Goal: Check status: Check status

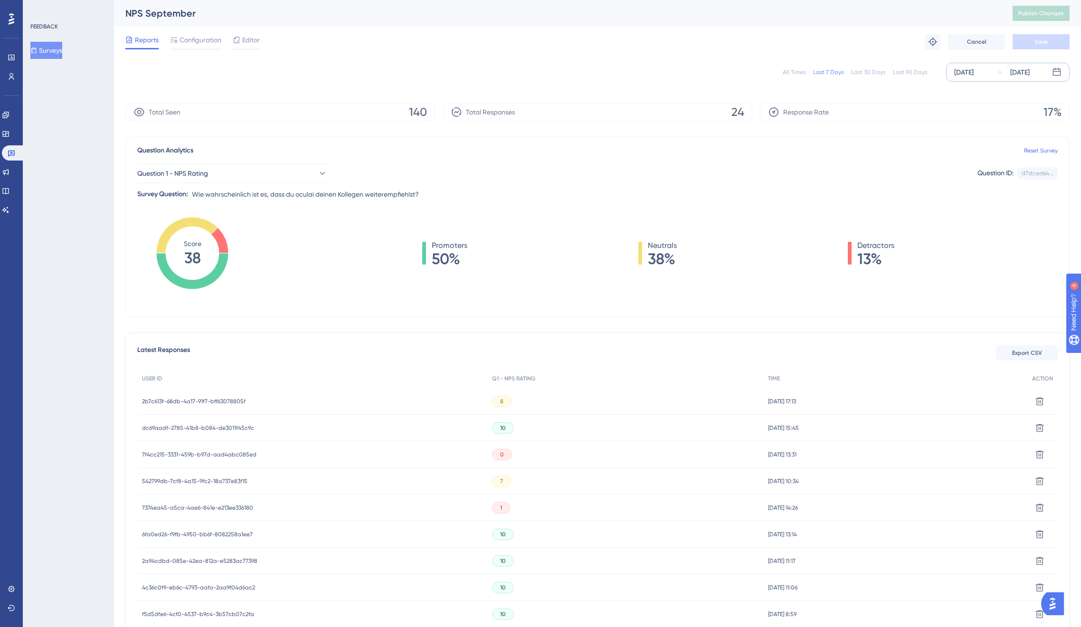
click at [969, 72] on div "[DATE]" at bounding box center [963, 71] width 19 height 11
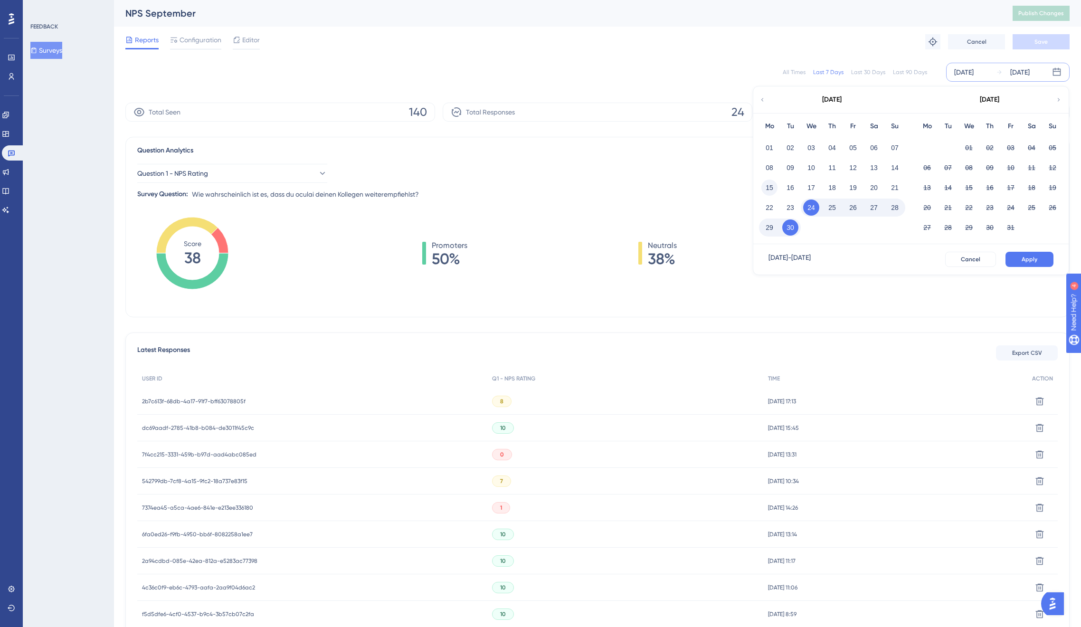
click at [769, 188] on button "15" at bounding box center [769, 188] width 16 height 16
click at [1038, 259] on button "Apply" at bounding box center [1029, 259] width 48 height 15
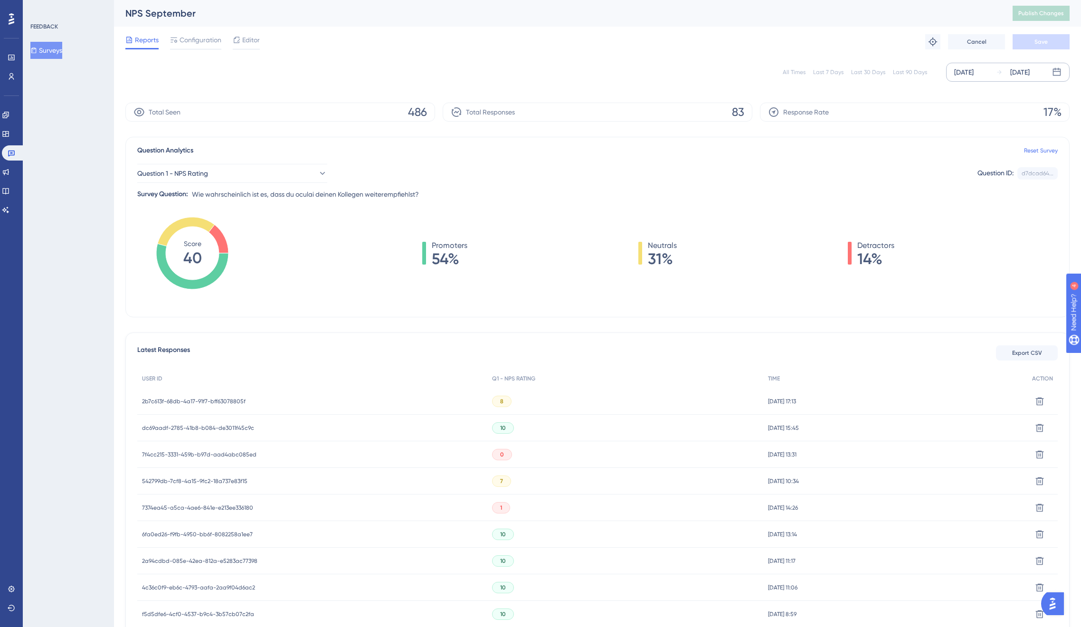
click at [234, 453] on span "7f4cc215-3331-459b-b97d-aad4abc085ed" at bounding box center [199, 455] width 114 height 8
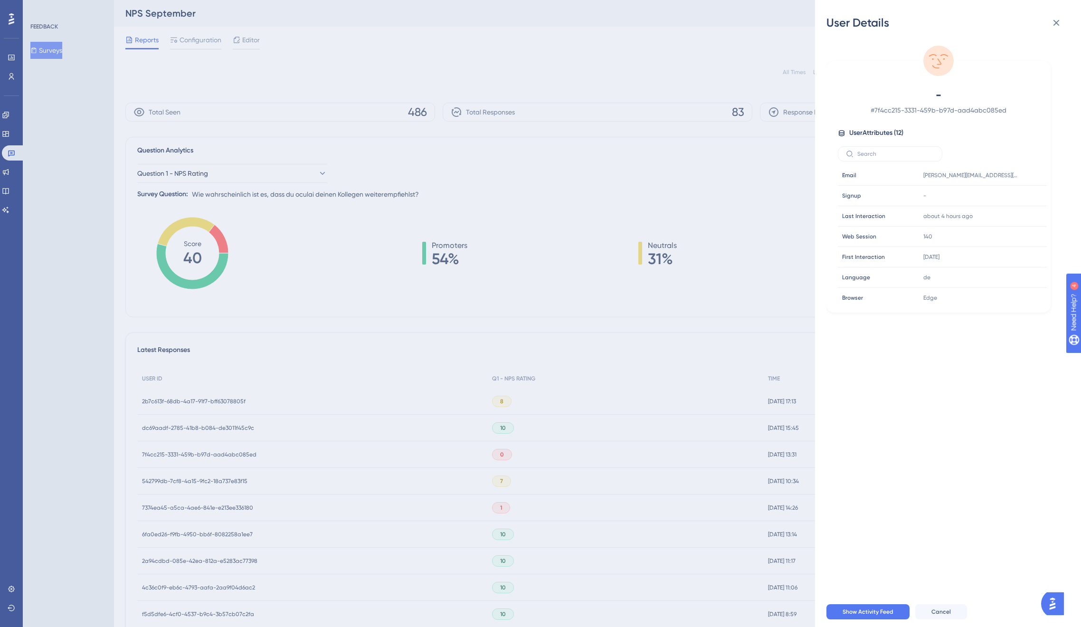
click at [232, 455] on div "User Details - # 7f4cc215-3331-459b-b97d-aad4abc085ed User Attributes ( 12 ) Em…" at bounding box center [540, 313] width 1081 height 627
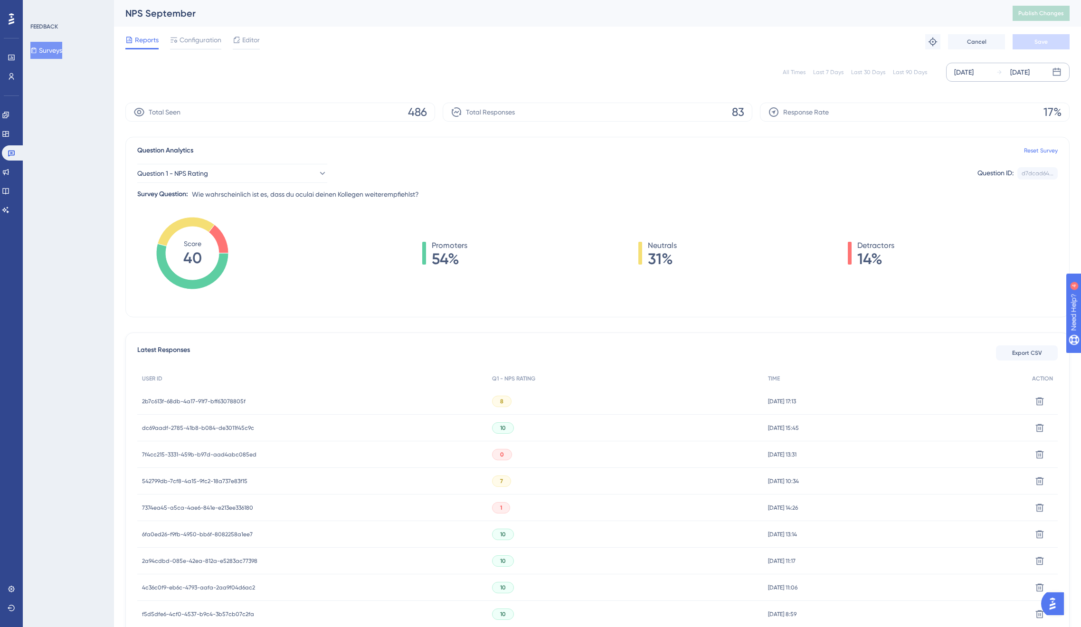
click at [228, 507] on span "7374ea45-a5ca-4ae6-841e-e213ee336180" at bounding box center [197, 508] width 111 height 8
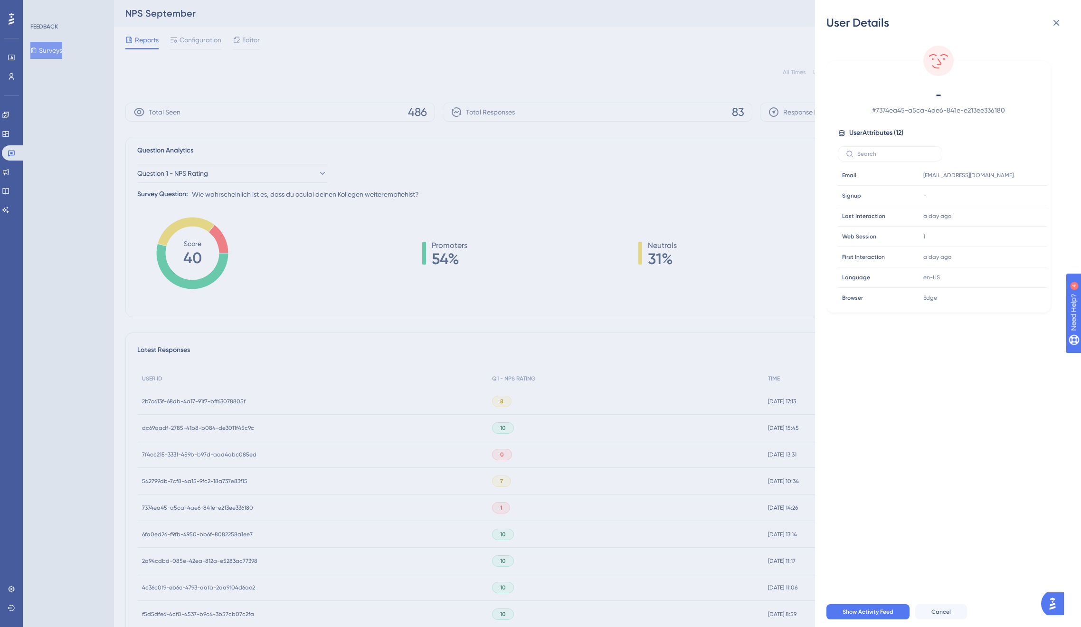
click at [228, 507] on div "User Details - # 7374ea45-a5ca-4ae6-841e-e213ee336180 User Attributes ( 12 ) Em…" at bounding box center [540, 313] width 1081 height 627
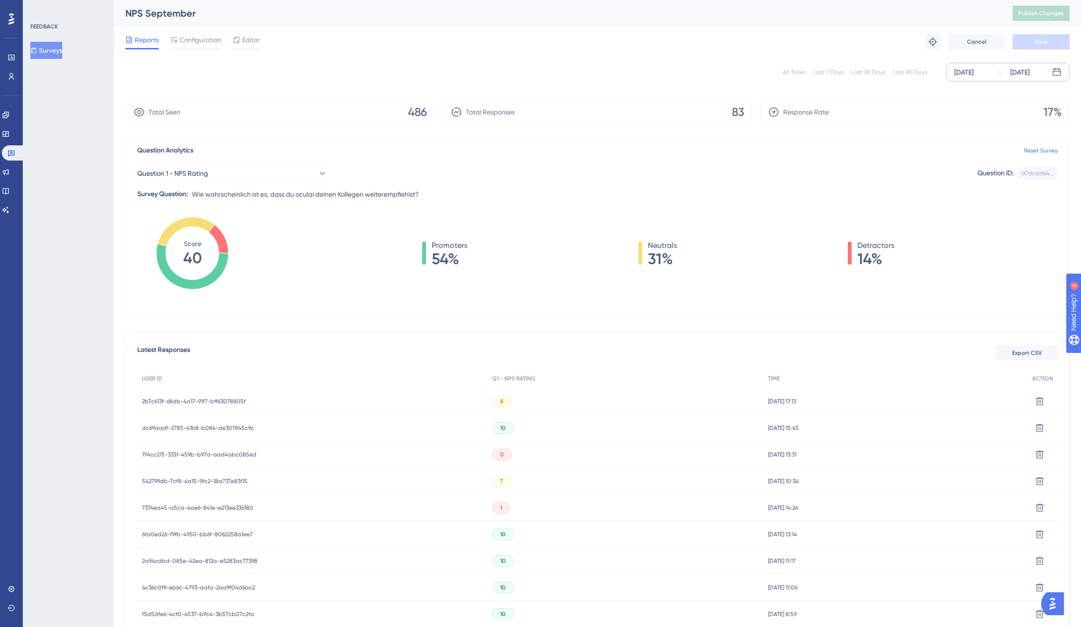
click at [219, 479] on span "542799db-7cf8-4a15-9fc2-18a737e83f15" at bounding box center [194, 481] width 105 height 8
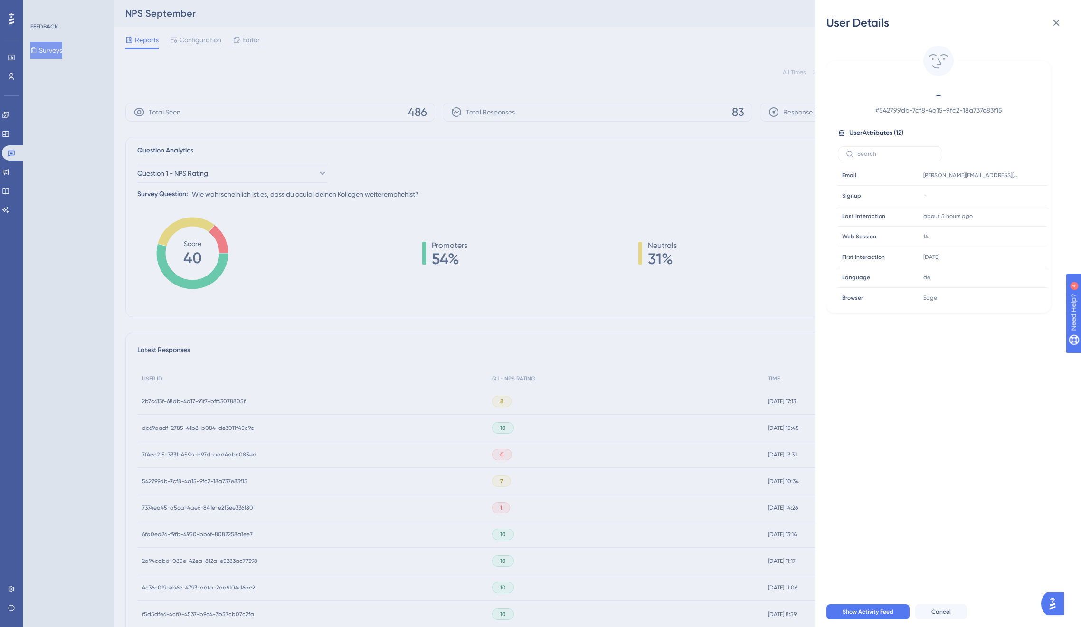
click at [219, 479] on div "User Details - # 542799db-7cf8-4a15-9fc2-18a737e83f15 User Attributes ( 12 ) Em…" at bounding box center [540, 313] width 1081 height 627
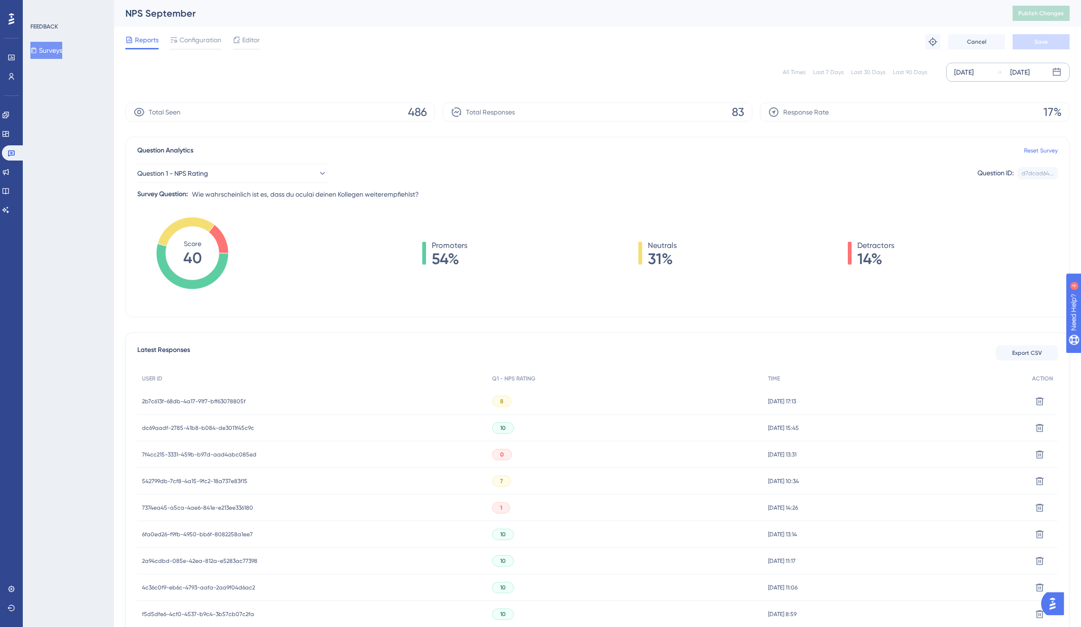
click at [234, 480] on span "542799db-7cf8-4a15-9fc2-18a737e83f15" at bounding box center [194, 481] width 105 height 8
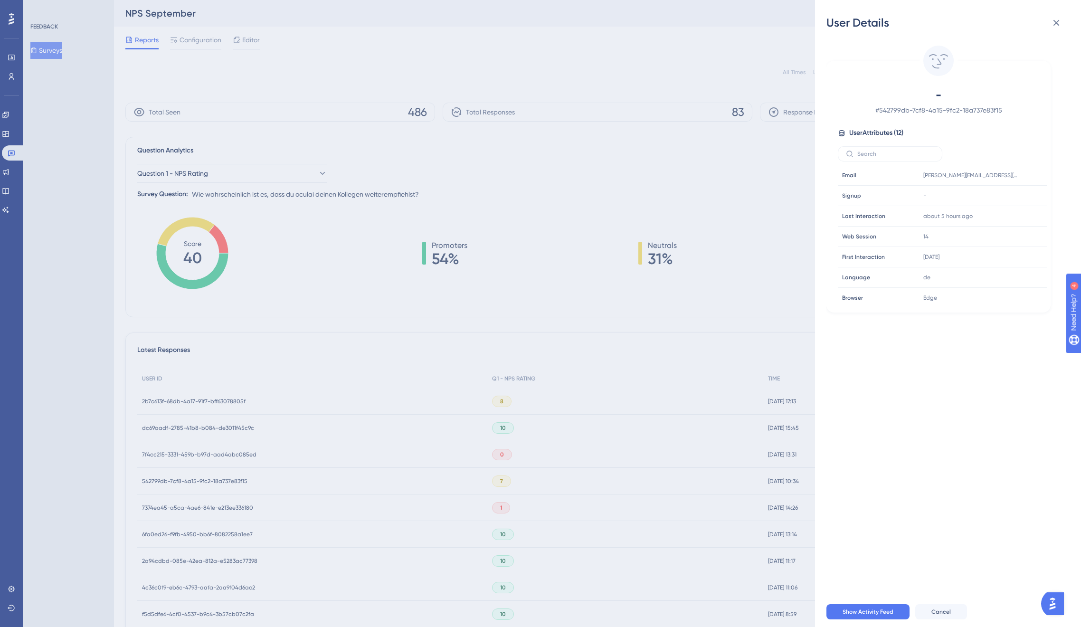
click at [234, 481] on div "User Details - # 542799db-7cf8-4a15-9fc2-18a737e83f15 User Attributes ( 12 ) Em…" at bounding box center [540, 313] width 1081 height 627
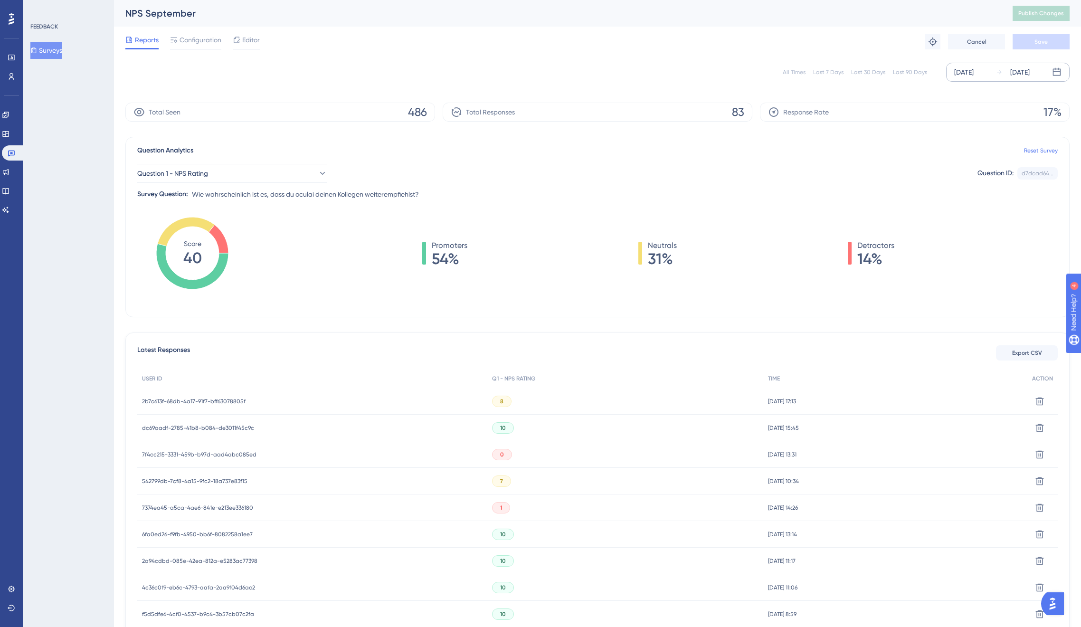
click at [230, 427] on span "dc69aadf-2785-41b8-b084-de3011f45c9c" at bounding box center [198, 428] width 112 height 8
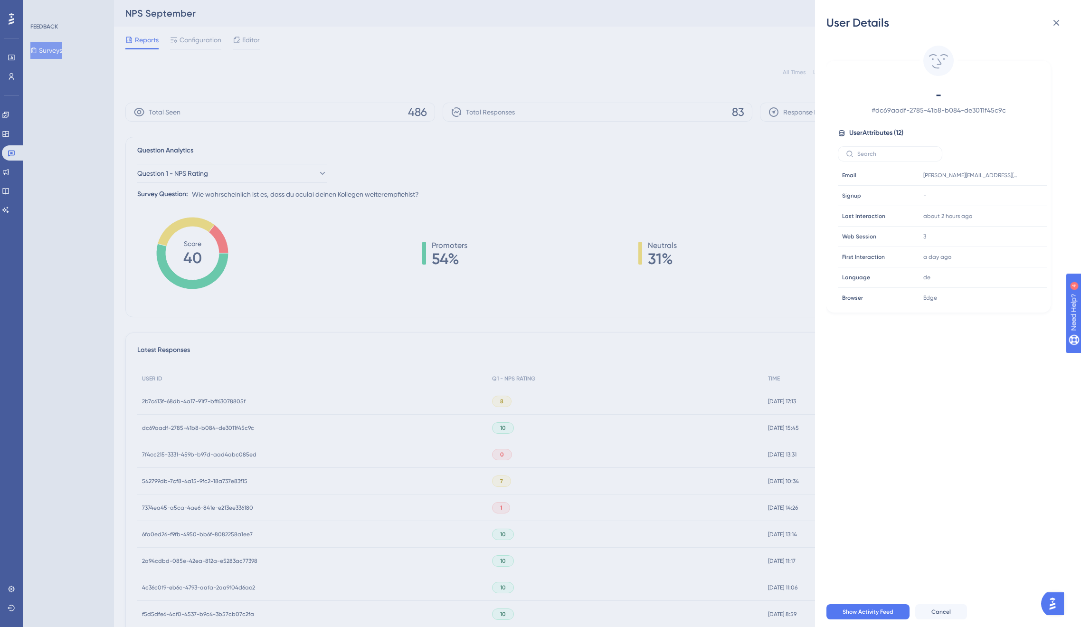
click at [229, 427] on div "User Details - # dc69aadf-2785-41b8-b084-de3011f45c9c User Attributes ( 12 ) Em…" at bounding box center [540, 313] width 1081 height 627
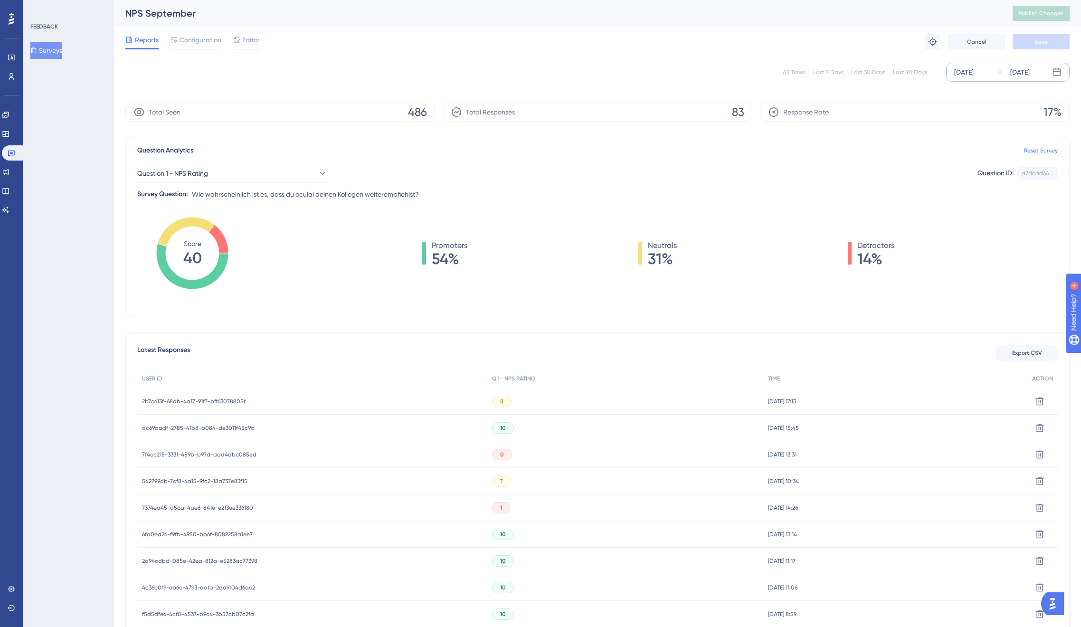
click at [214, 401] on span "2b7c613f-68db-4a17-91f7-bff63078805f" at bounding box center [194, 401] width 104 height 8
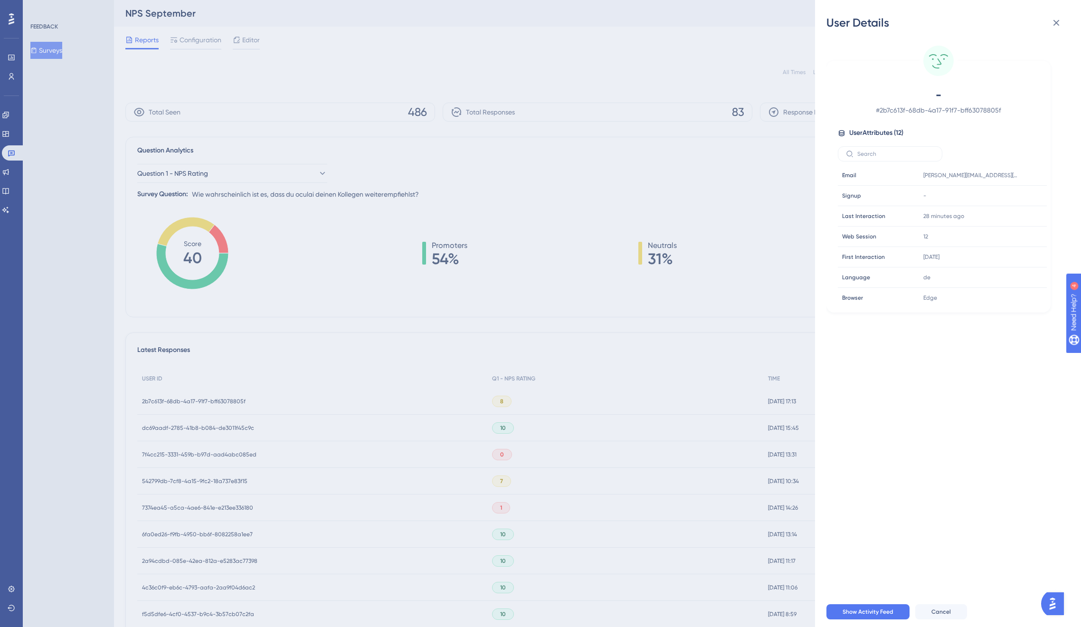
click at [214, 401] on div "User Details - # 2b7c613f-68db-4a17-91f7-bff63078805f User Attributes ( 12 ) Em…" at bounding box center [540, 313] width 1081 height 627
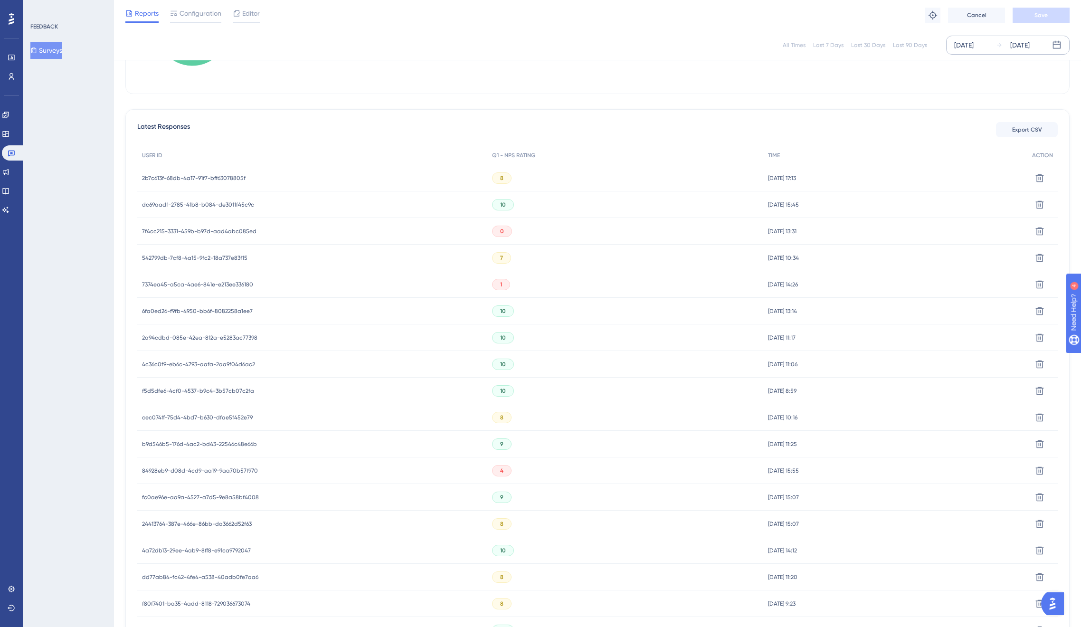
scroll to position [272, 0]
click at [192, 420] on span "84928eb9-d08d-4cd9-aa19-9aa70b57f970" at bounding box center [200, 418] width 116 height 8
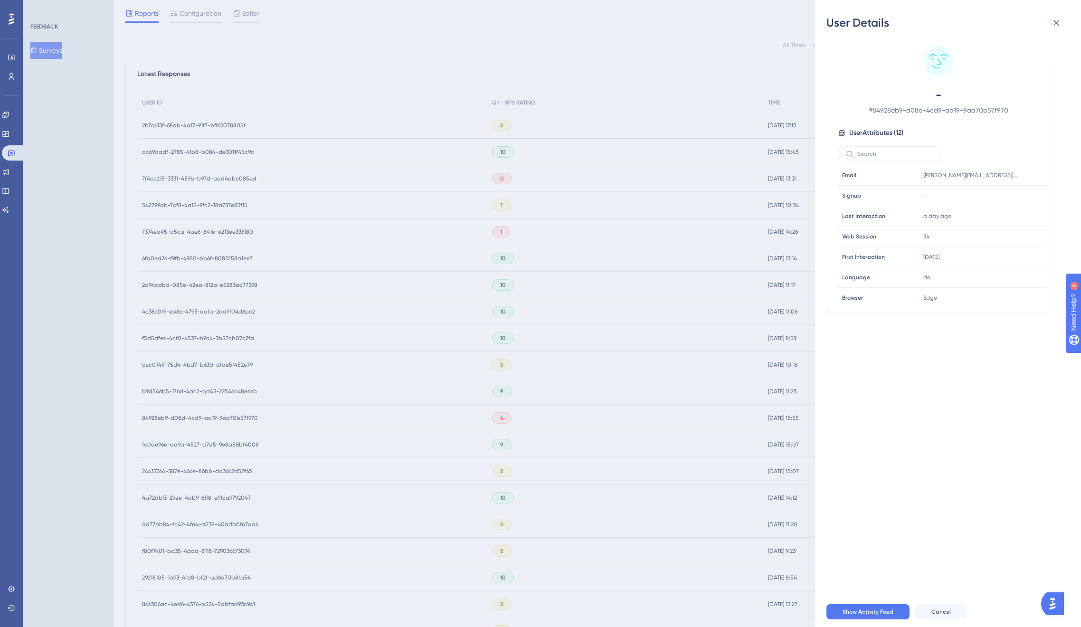
click at [192, 420] on div "User Details - # 84928eb9-d08d-4cd9-aa19-9aa70b57f970 User Attributes ( 12 ) Em…" at bounding box center [540, 313] width 1081 height 627
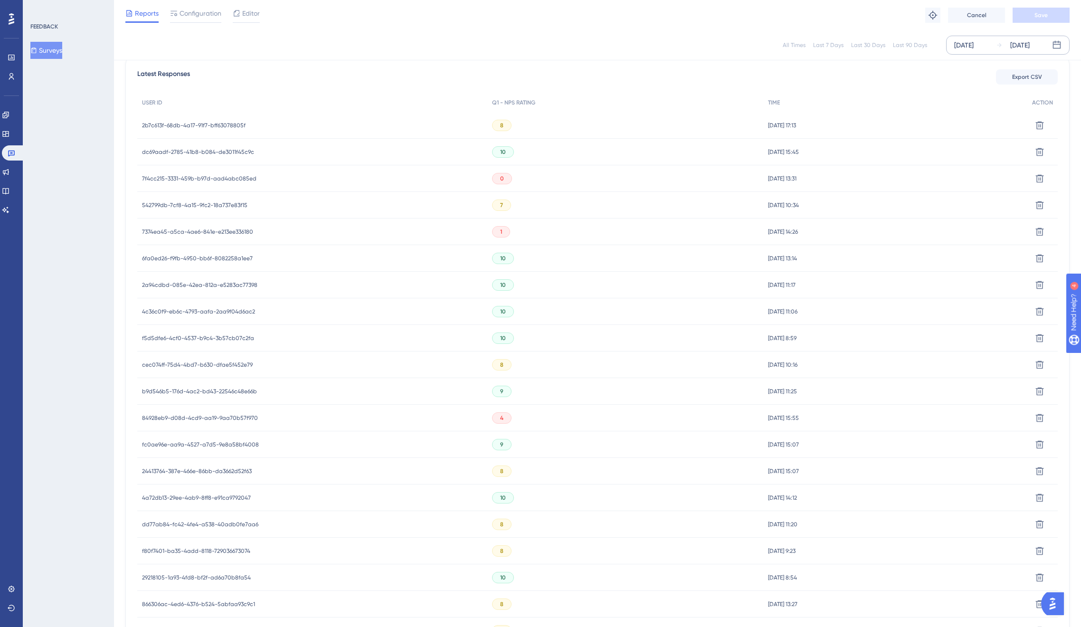
scroll to position [381, 0]
